Goal: Book appointment/travel/reservation

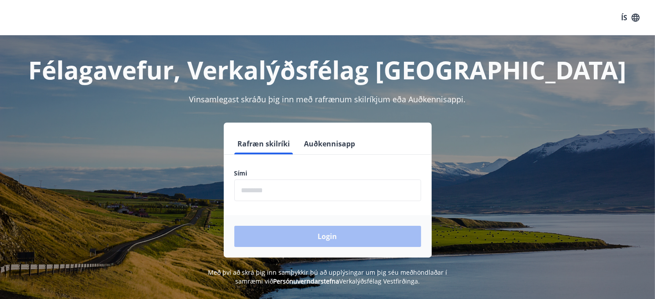
drag, startPoint x: 246, startPoint y: 189, endPoint x: 263, endPoint y: 190, distance: 16.8
click at [246, 189] on input "phone" at bounding box center [327, 190] width 187 height 22
type input "********"
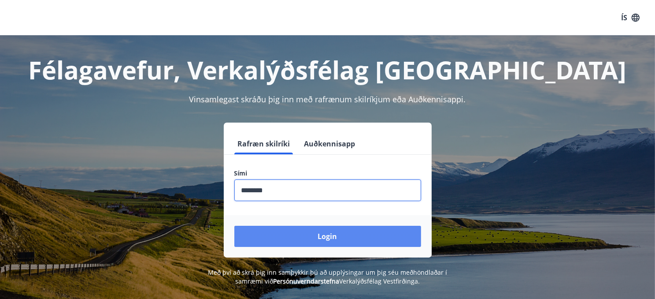
click at [280, 233] on button "Login" at bounding box center [327, 236] width 187 height 21
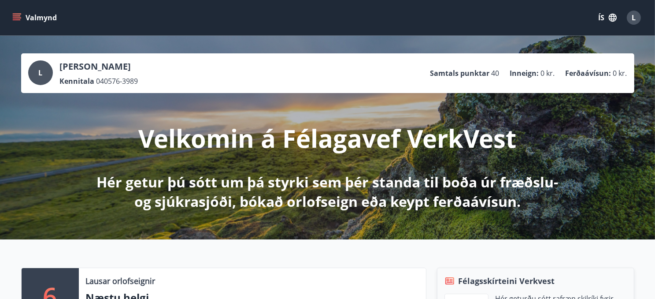
click at [15, 19] on icon "menu" at bounding box center [16, 17] width 9 height 9
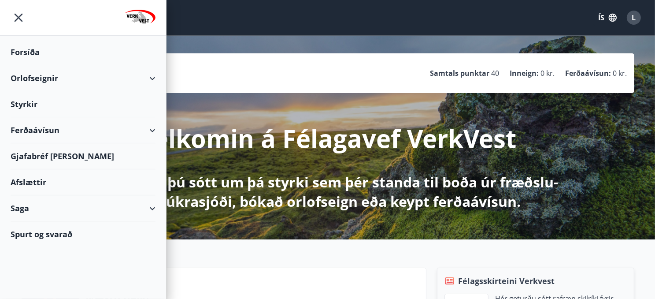
click at [51, 73] on div "Orlofseignir" at bounding box center [83, 78] width 145 height 26
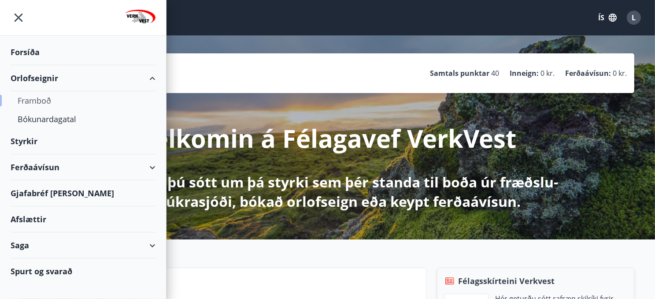
click at [42, 100] on div "Framboð" at bounding box center [83, 100] width 131 height 19
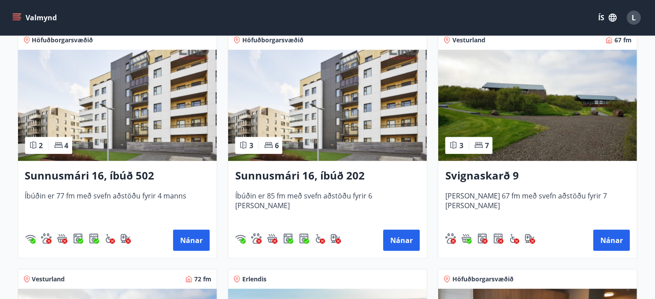
scroll to position [617, 0]
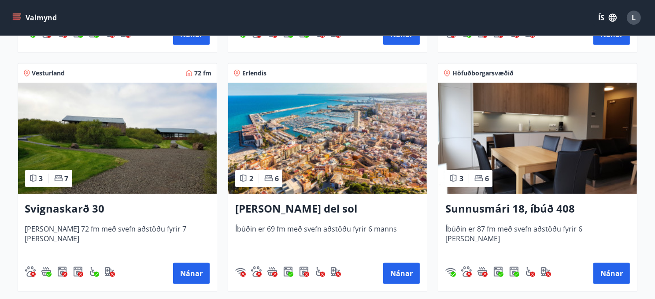
click at [298, 210] on h3 "[PERSON_NAME] del sol" at bounding box center [327, 209] width 185 height 16
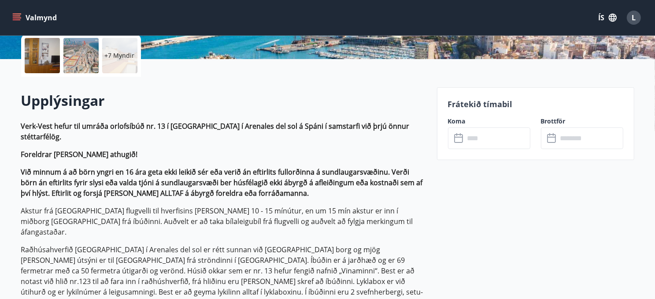
scroll to position [411, 0]
